Goal: Register for event/course: Register for event/course

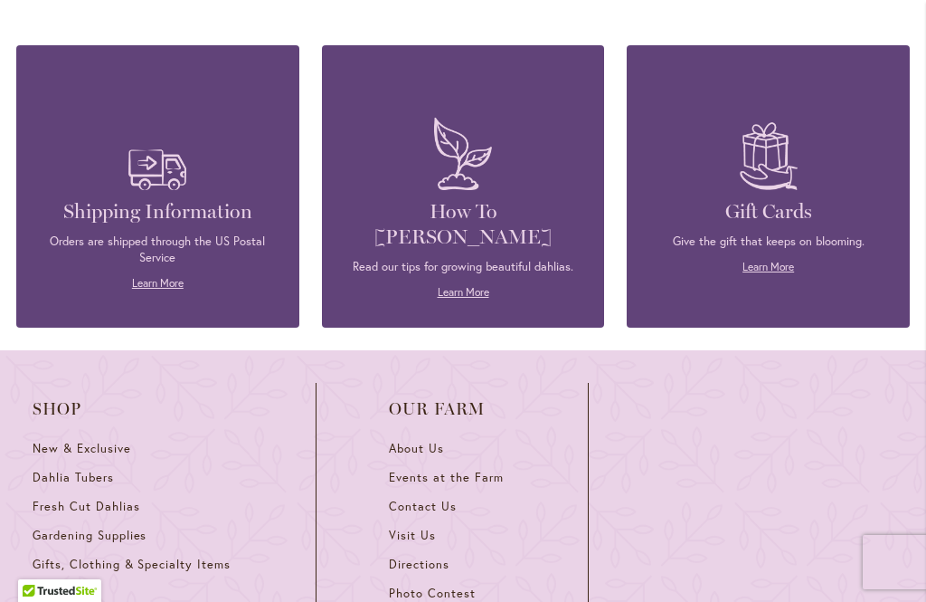
scroll to position [5035, 0]
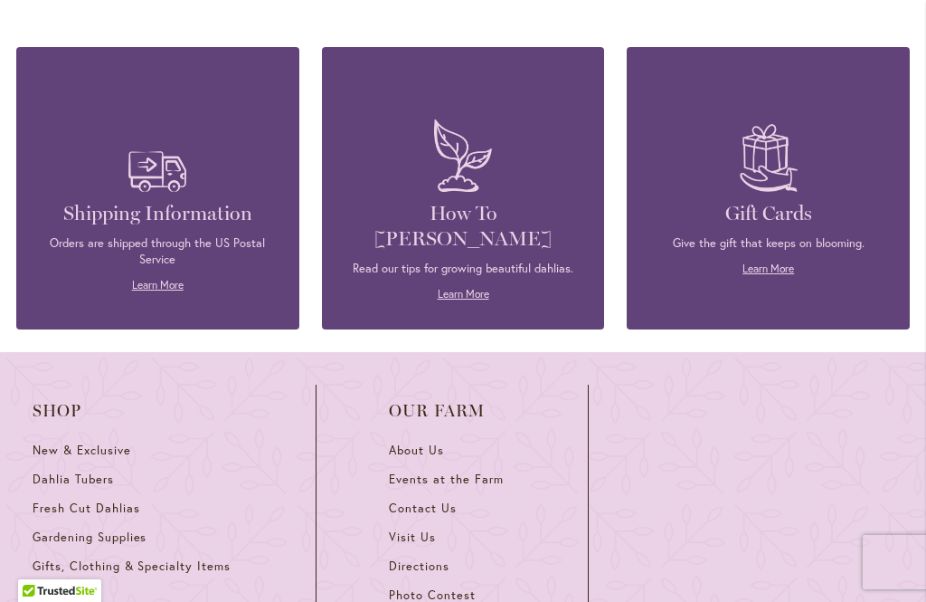
click at [444, 587] on span "Photo Contest" at bounding box center [432, 594] width 87 height 15
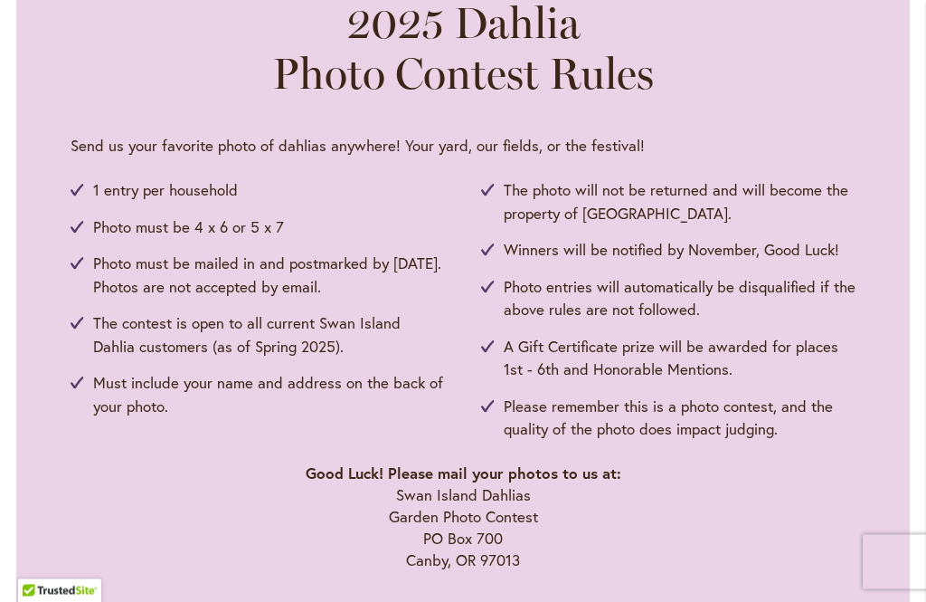
scroll to position [917, 0]
click at [221, 548] on p "Good Luck! Please mail your photos to us at: [GEOGRAPHIC_DATA] Photo [STREET_AD…" at bounding box center [463, 516] width 785 height 109
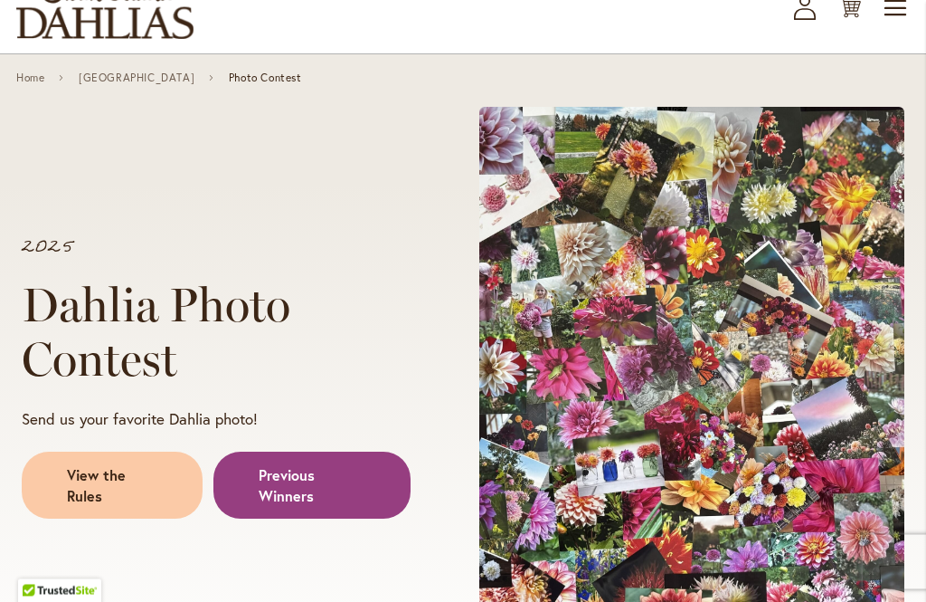
scroll to position [0, 0]
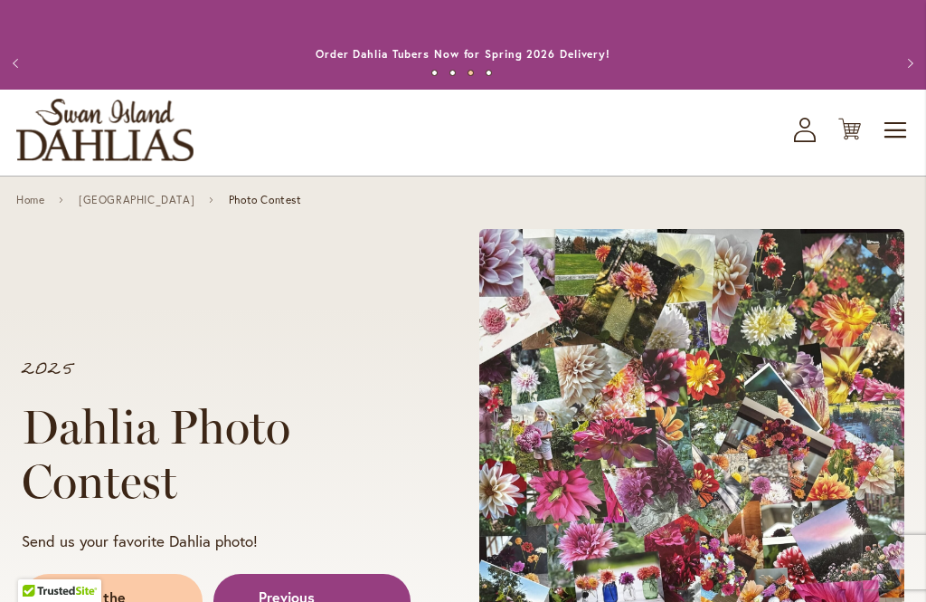
click at [898, 125] on span "Toggle Nav" at bounding box center [896, 130] width 27 height 36
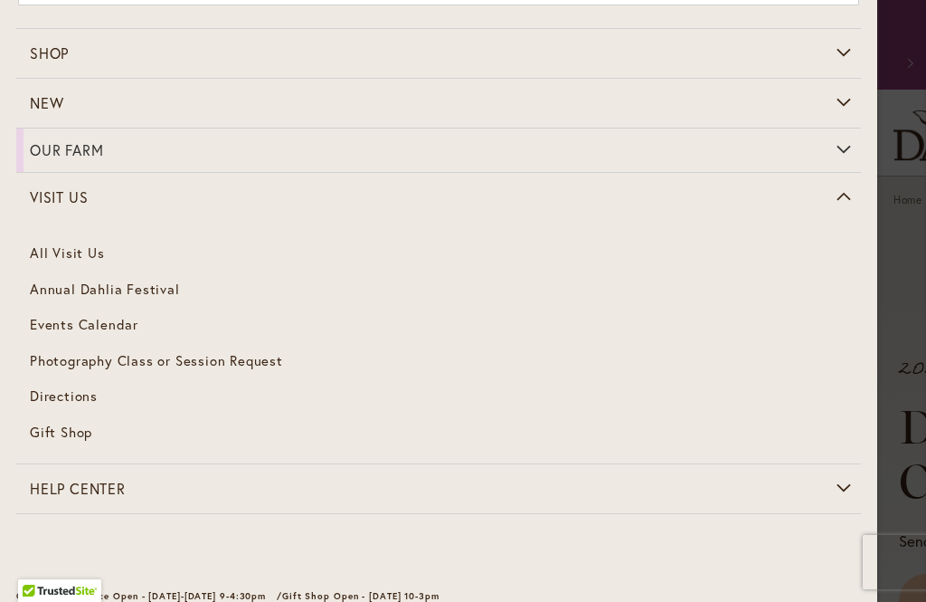
scroll to position [87, 0]
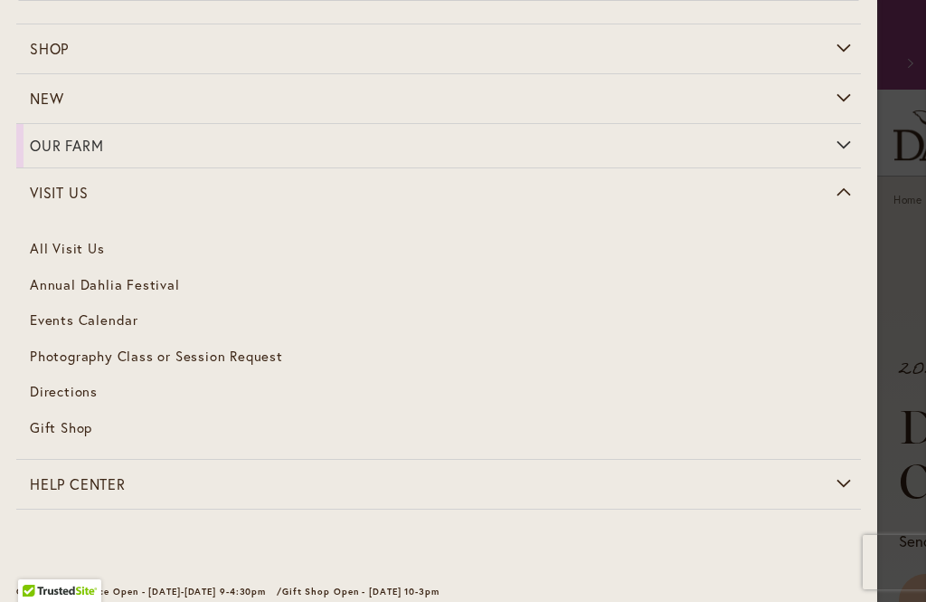
click at [177, 348] on span "Photography Class or Session Request" at bounding box center [156, 356] width 253 height 18
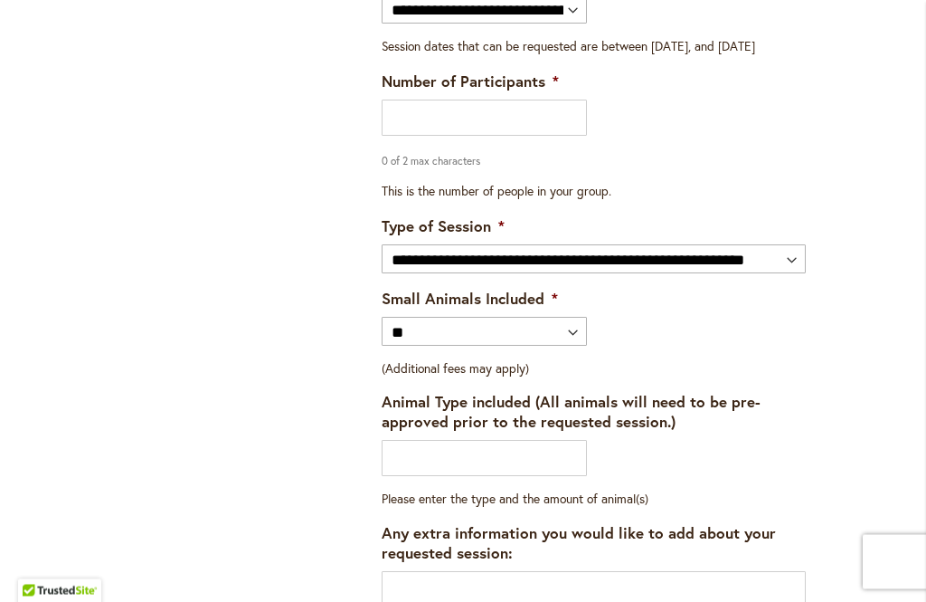
scroll to position [2446, 0]
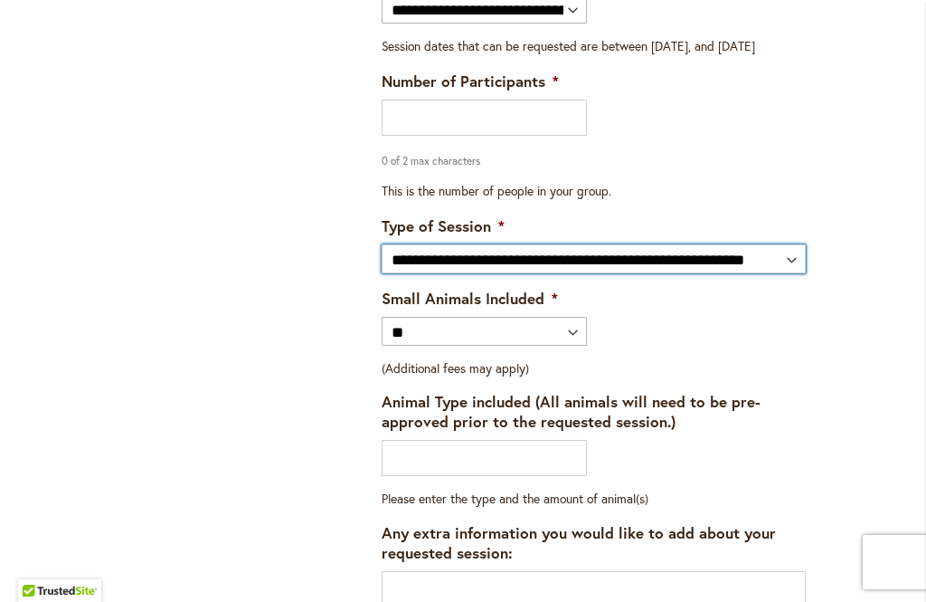
click at [794, 248] on select "**********" at bounding box center [594, 258] width 424 height 29
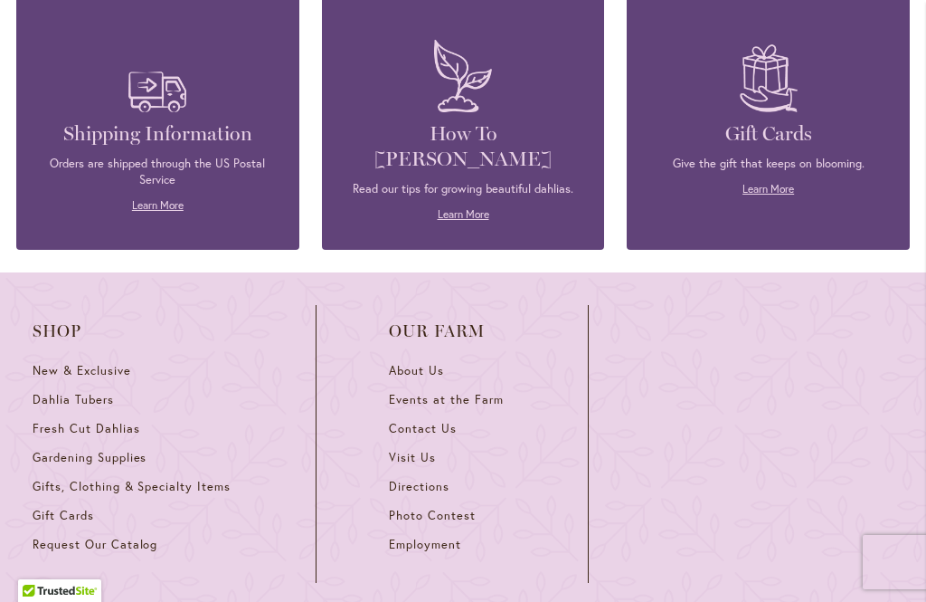
scroll to position [3456, 0]
click at [415, 364] on span "About Us" at bounding box center [416, 371] width 55 height 15
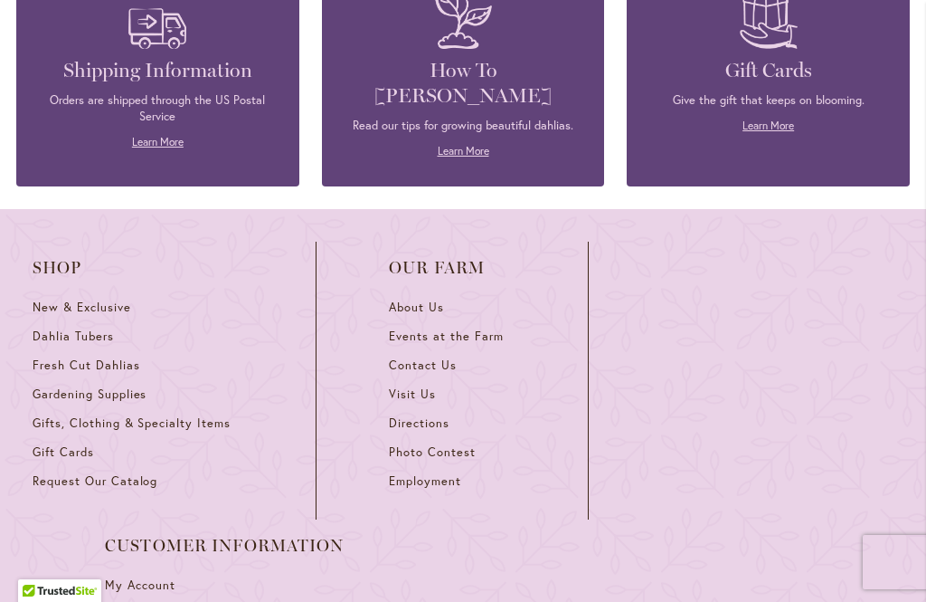
scroll to position [2317, 0]
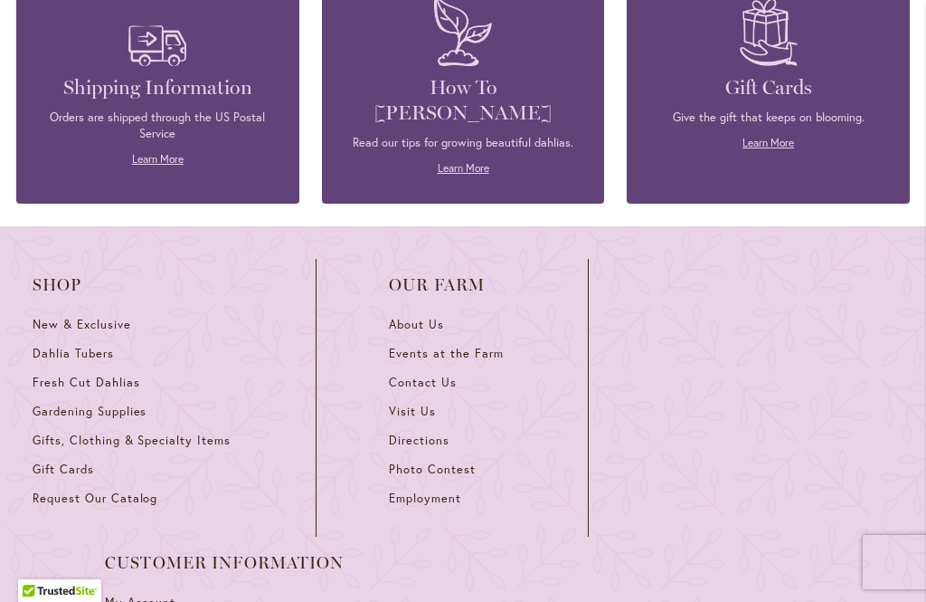
click at [461, 346] on span "Events at the Farm" at bounding box center [446, 353] width 114 height 15
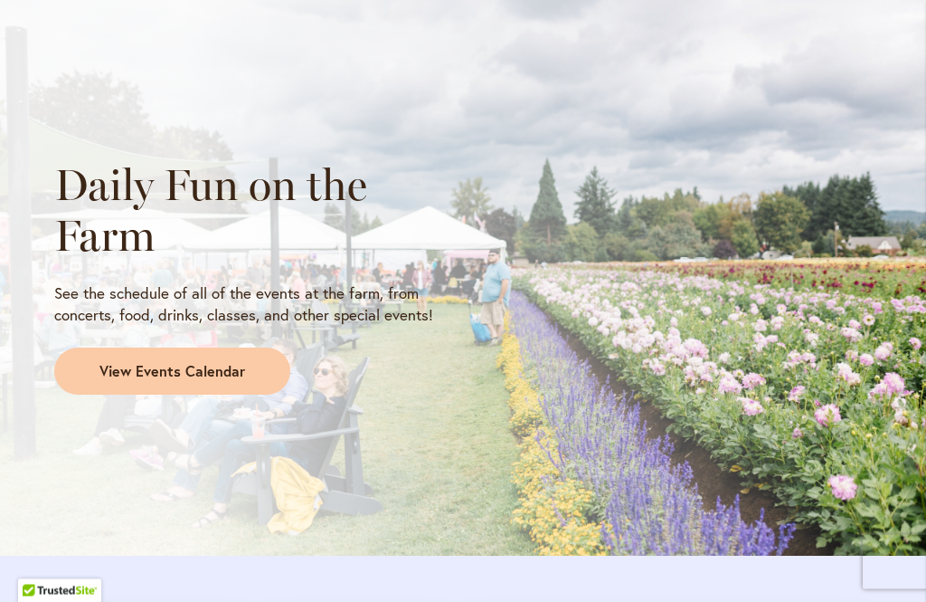
scroll to position [1505, 0]
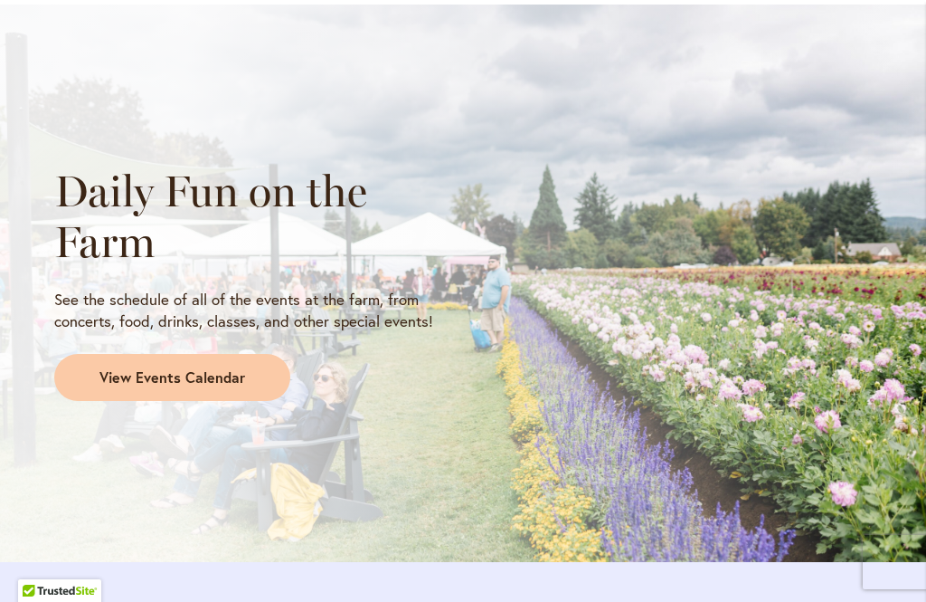
click at [178, 372] on span "View Events Calendar" at bounding box center [173, 377] width 146 height 21
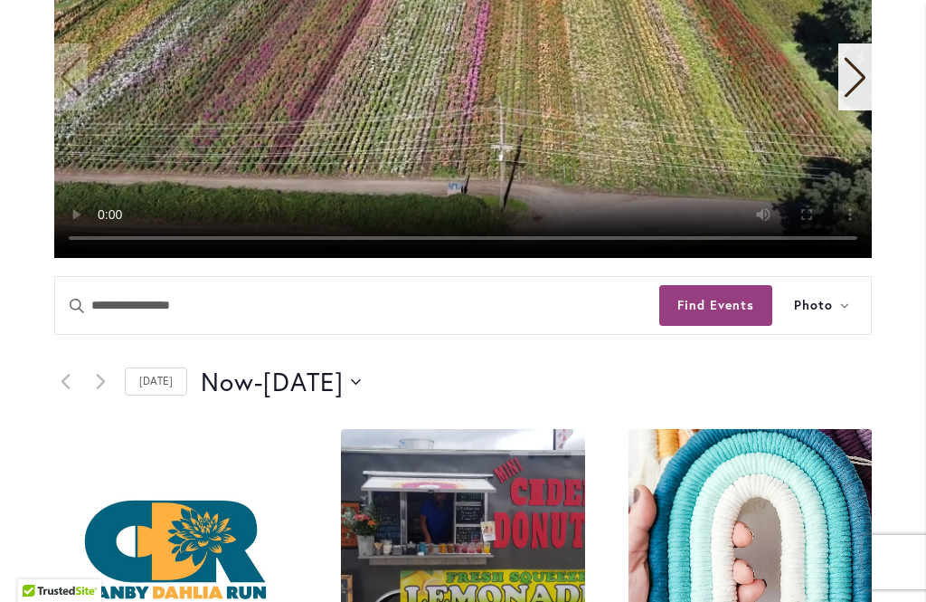
scroll to position [529, 0]
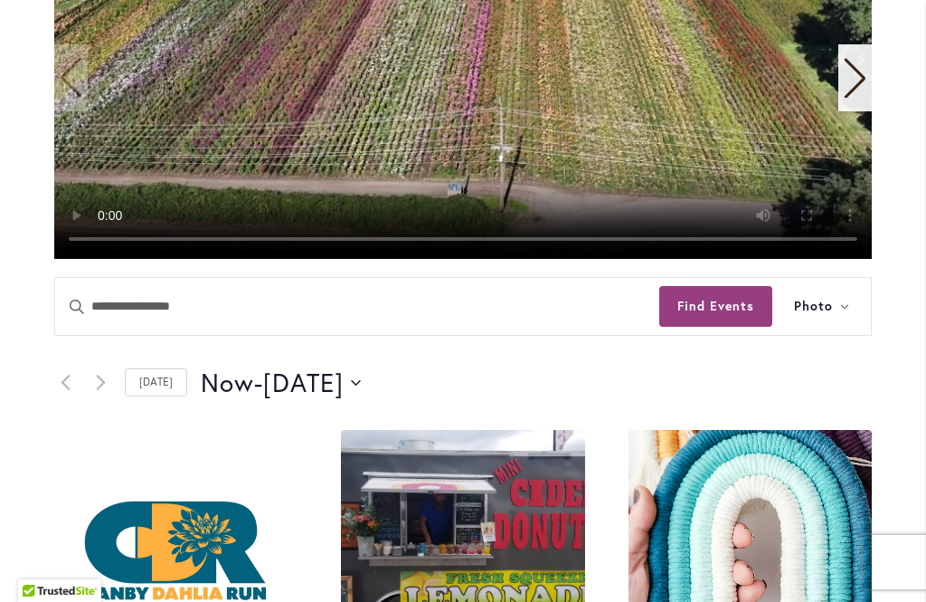
click at [845, 309] on icon at bounding box center [845, 306] width 9 height 5
click at [694, 401] on div "Now Now - [DATE] September 14 Select date. *********" at bounding box center [536, 383] width 671 height 36
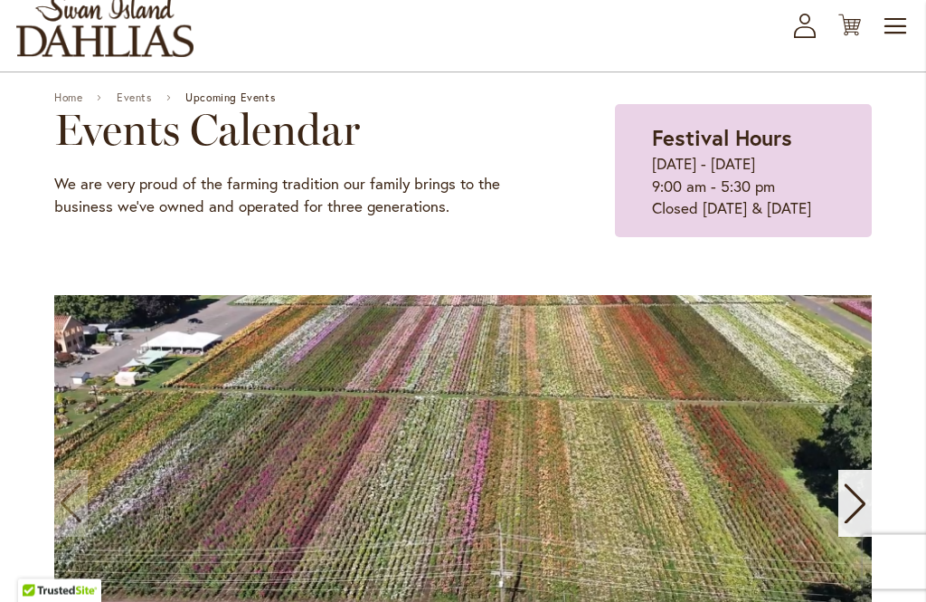
scroll to position [0, 0]
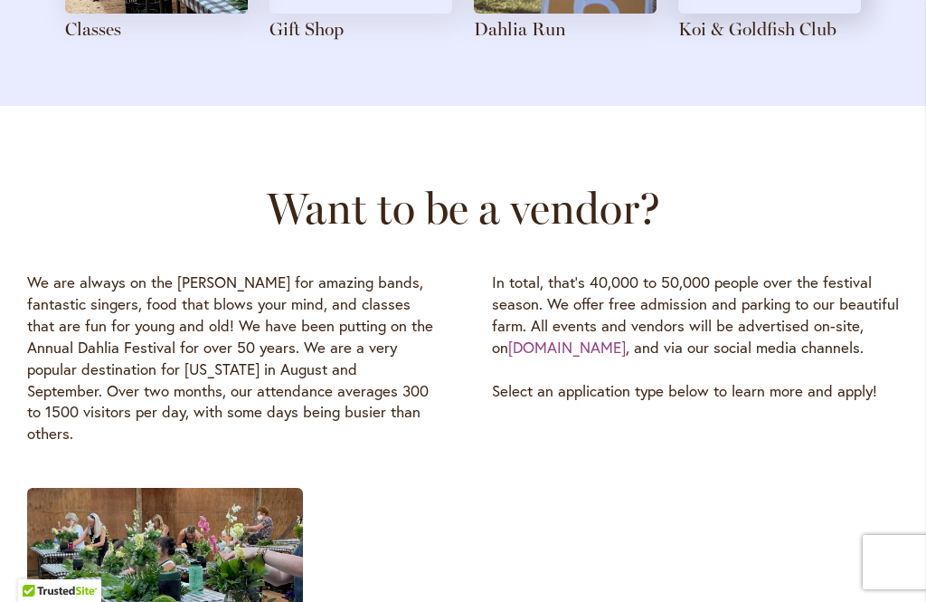
scroll to position [2641, 0]
